Goal: Information Seeking & Learning: Learn about a topic

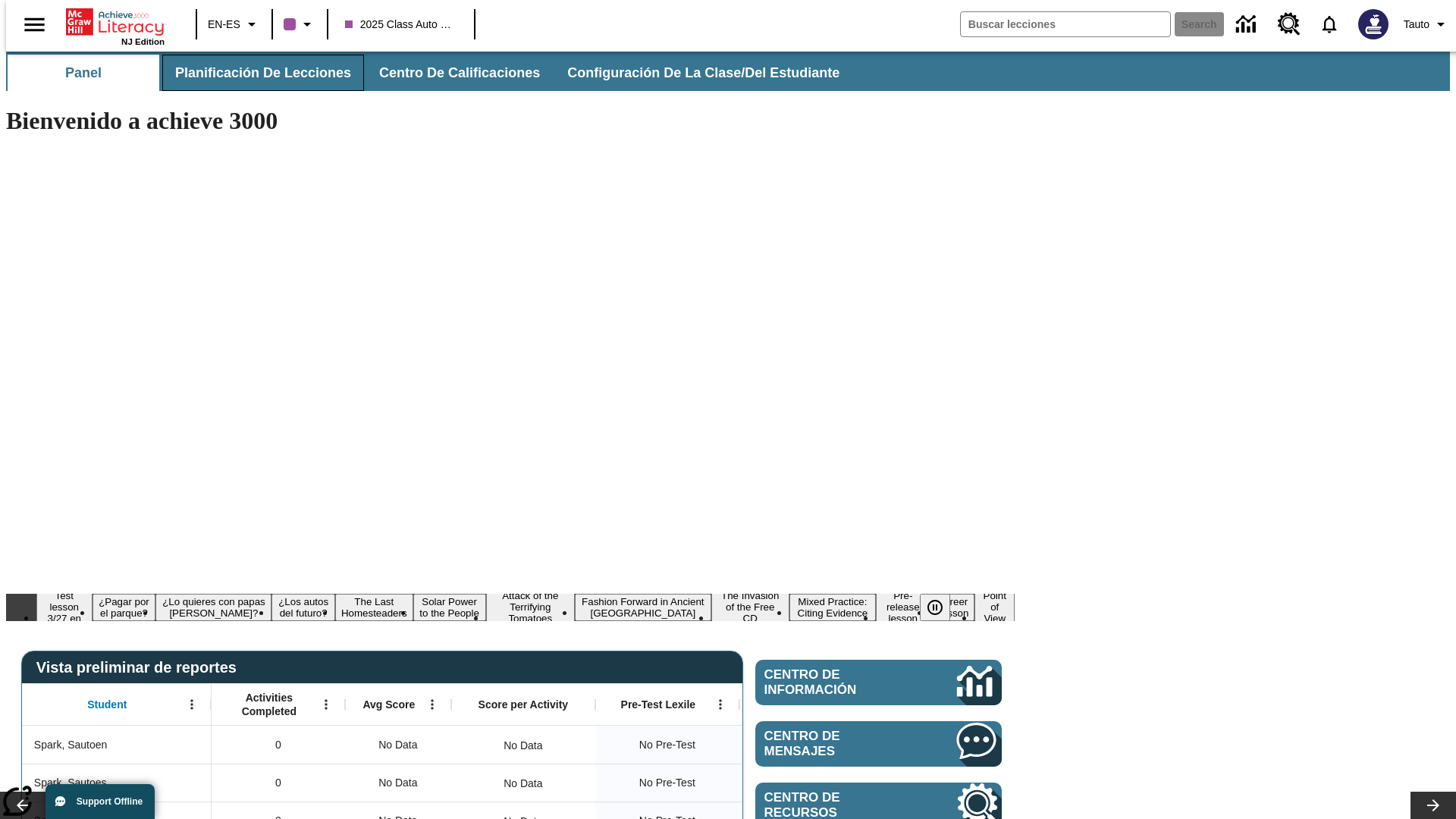
click at [255, 73] on span "Planificación de lecciones" at bounding box center [263, 73] width 176 height 18
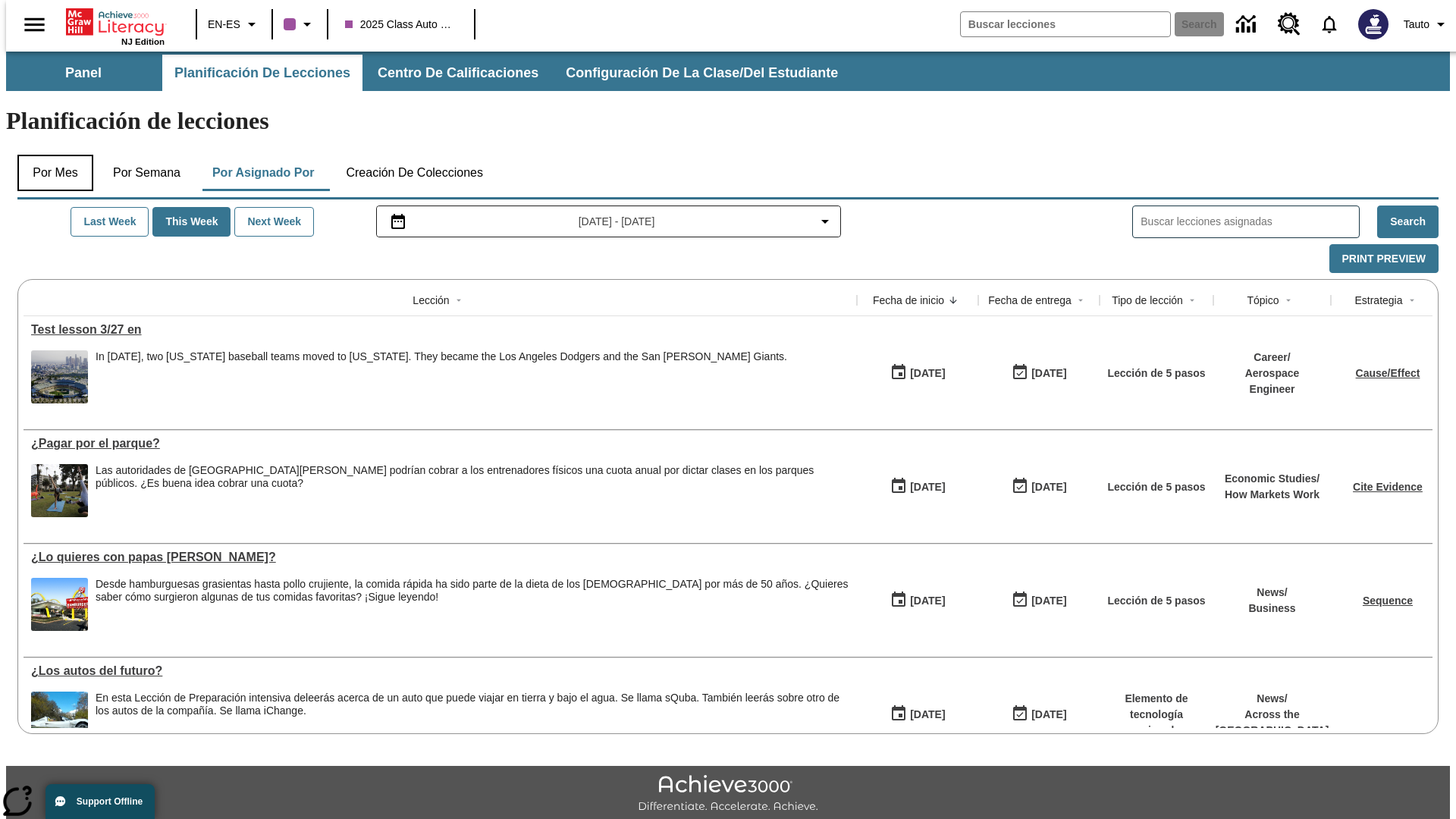
click at [49, 155] on button "Por mes" at bounding box center [55, 173] width 76 height 37
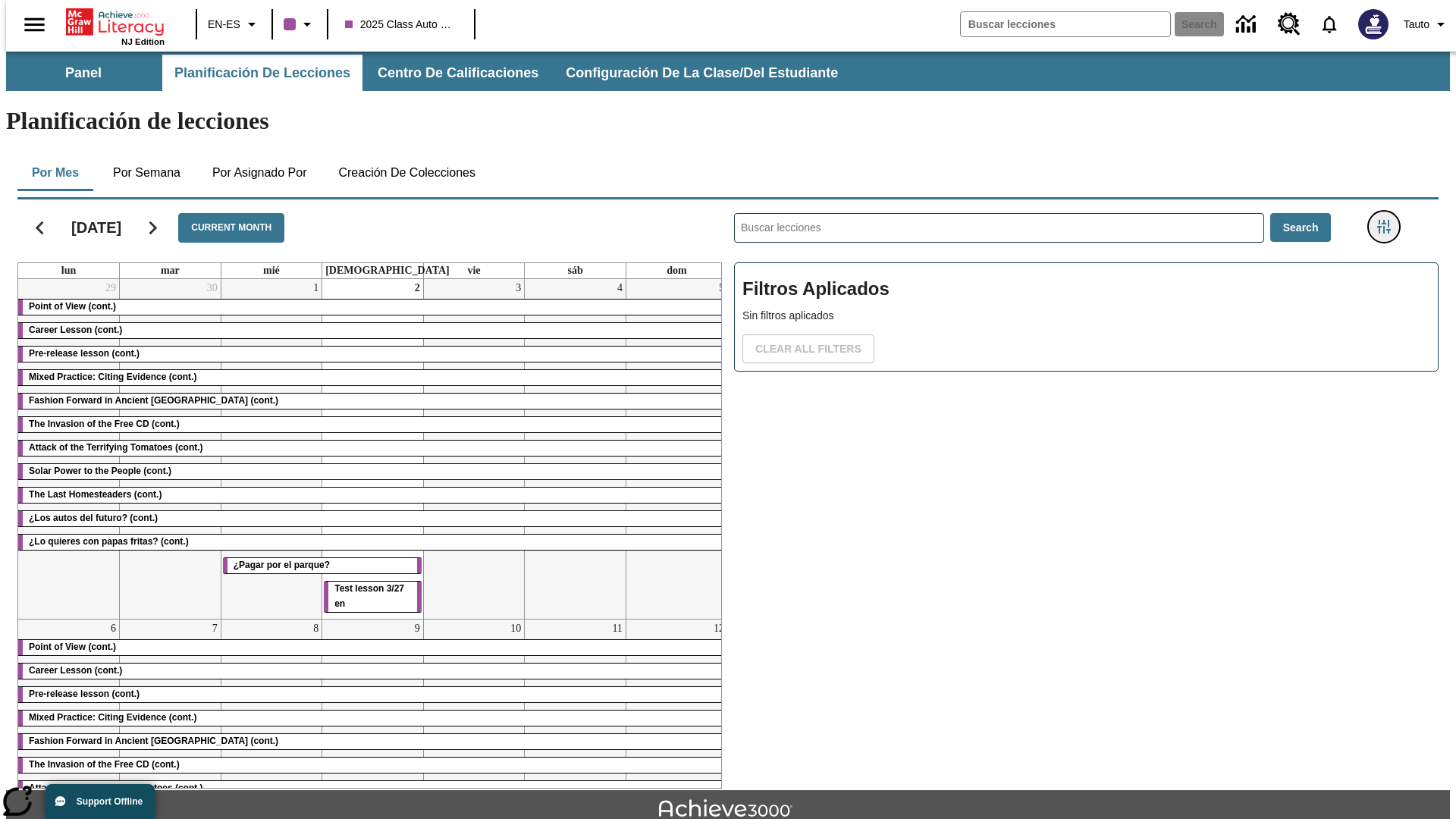
click at [1389, 220] on icon "Menú lateral de filtros" at bounding box center [1384, 227] width 14 height 14
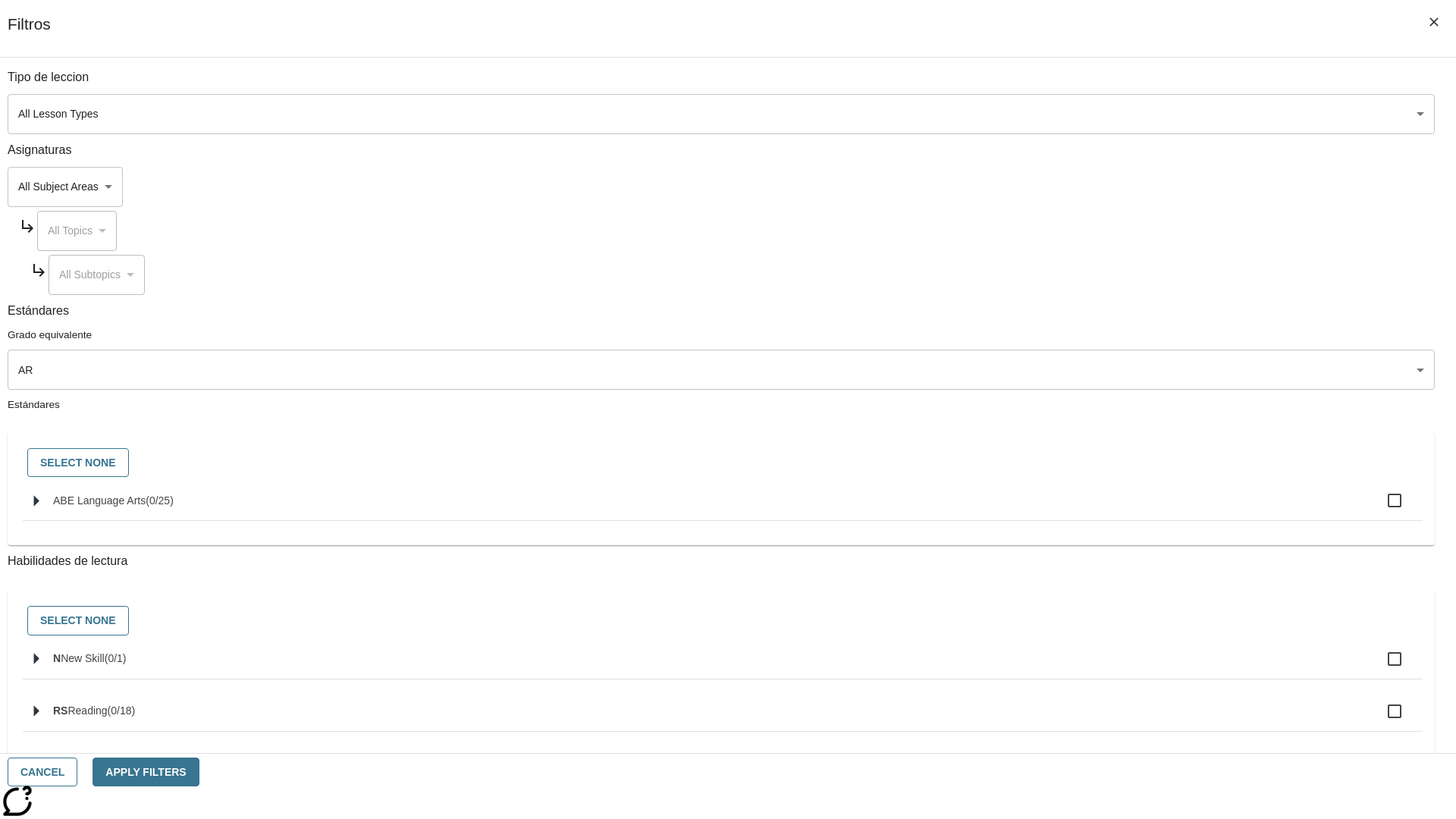
click at [1092, 369] on body "Saltar al contenido principal NJ Edition EN-ES 2025 Class Auto Grade 13 Search …" at bounding box center [728, 470] width 1444 height 837
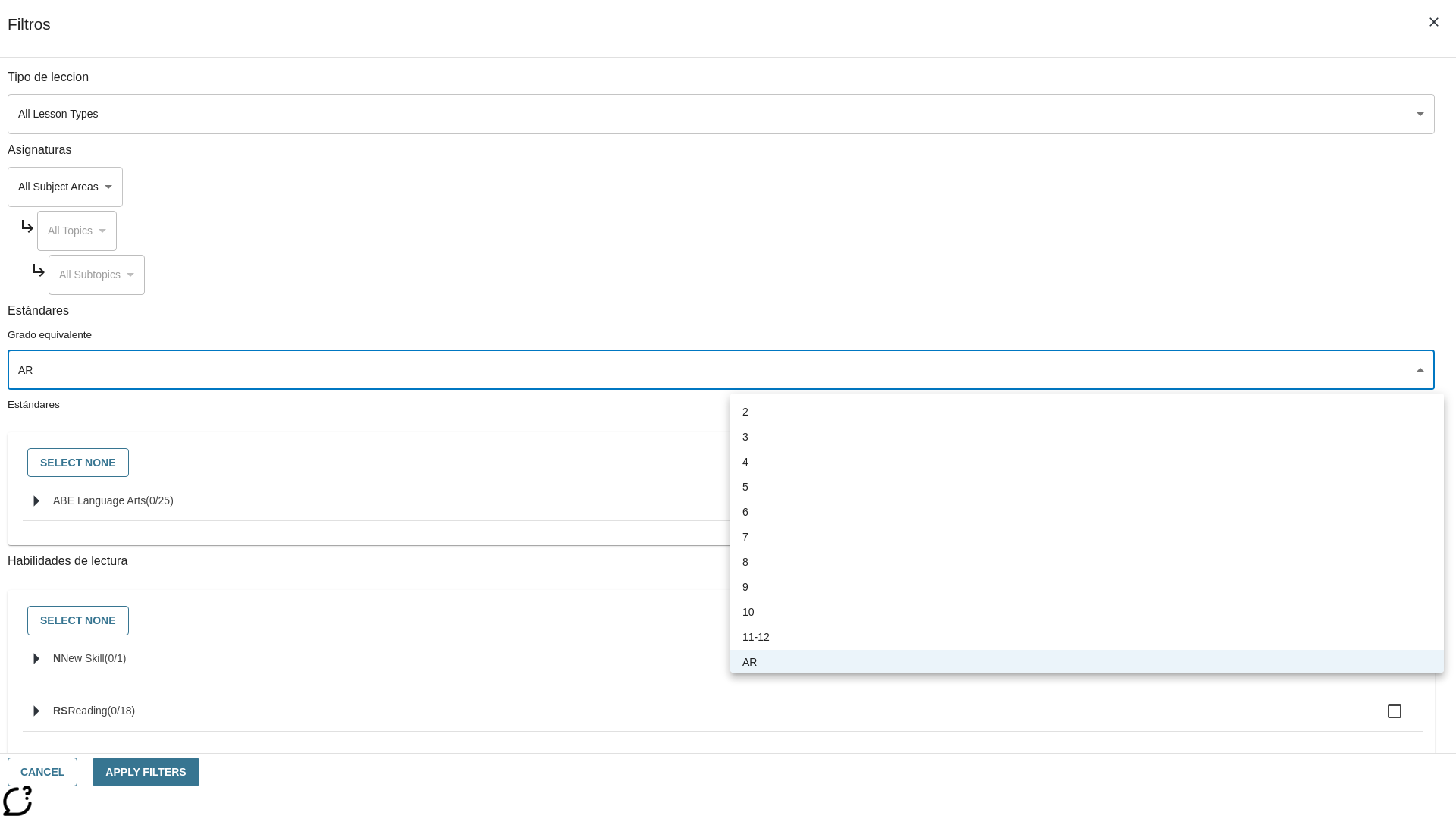
scroll to position [2, 0]
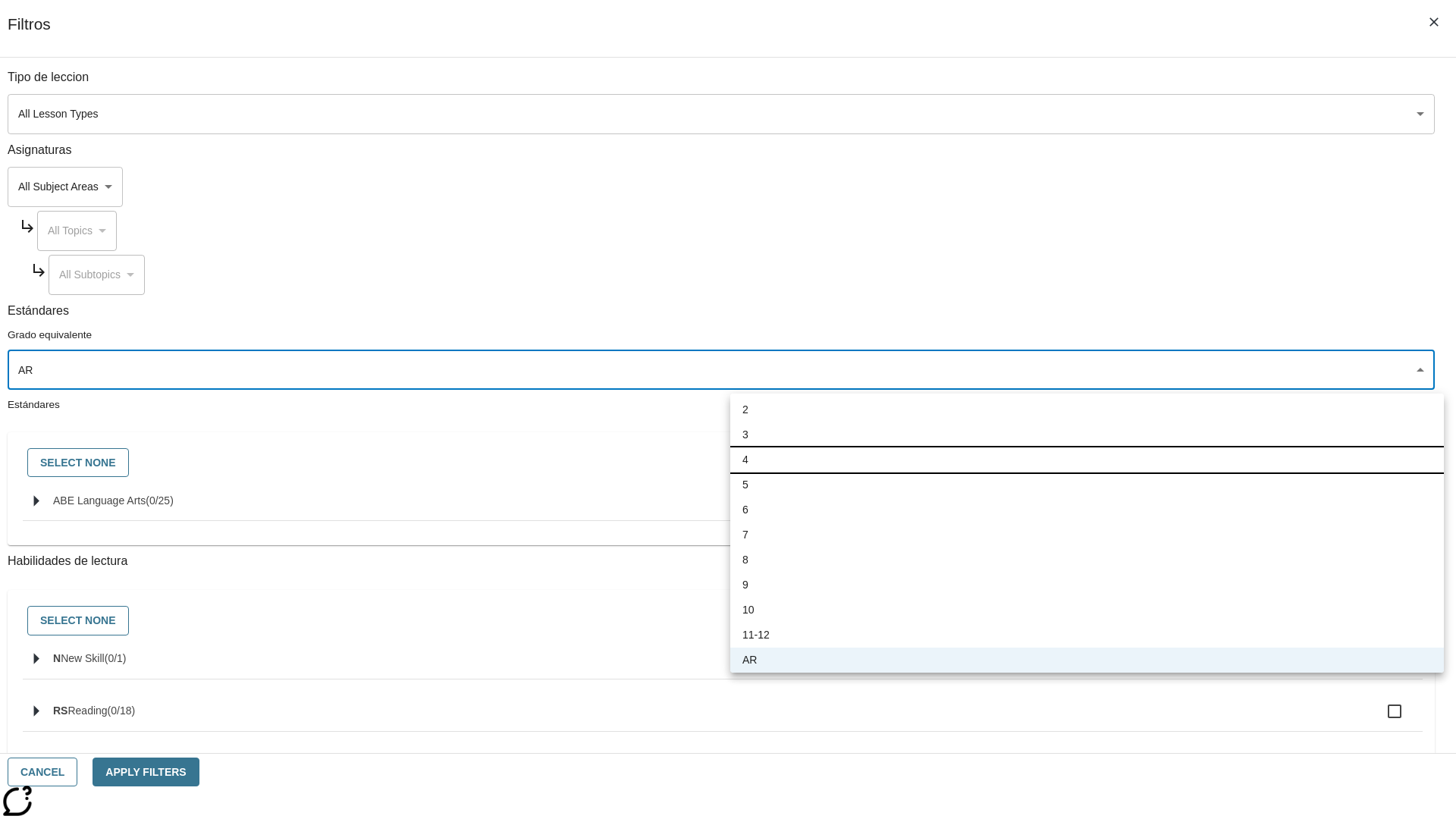
click at [1087, 462] on li "4" at bounding box center [1088, 460] width 714 height 25
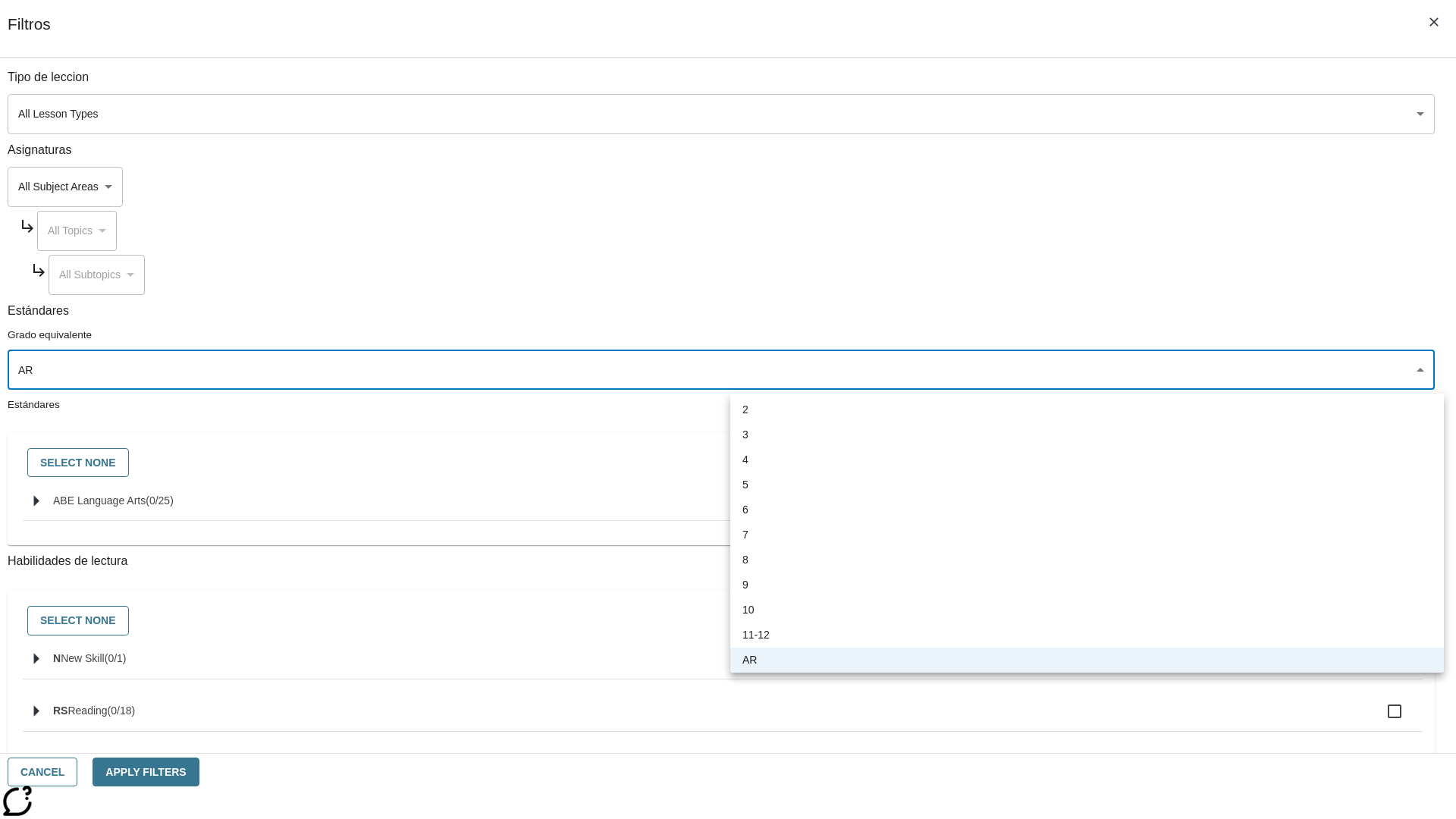
type input "3"
